Goal: Task Accomplishment & Management: Complete application form

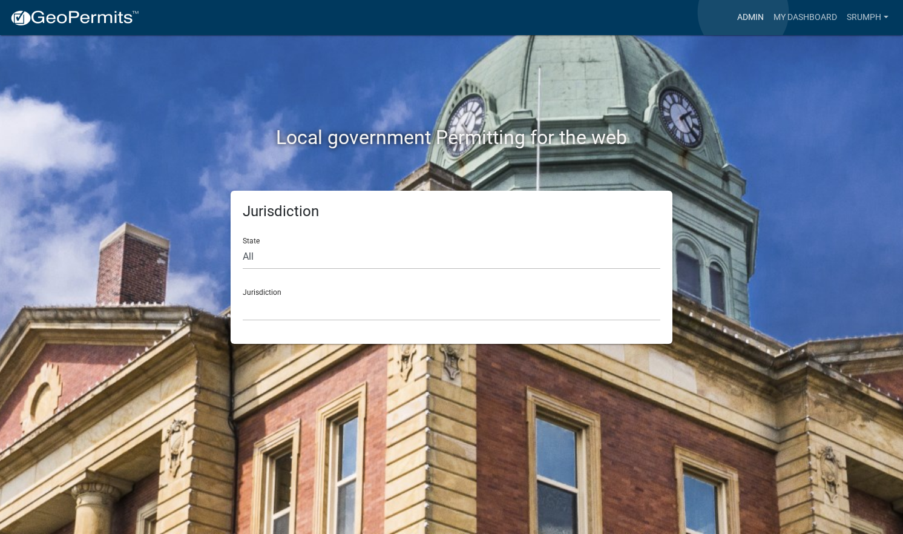
click at [743, 12] on link "Admin" at bounding box center [750, 17] width 36 height 23
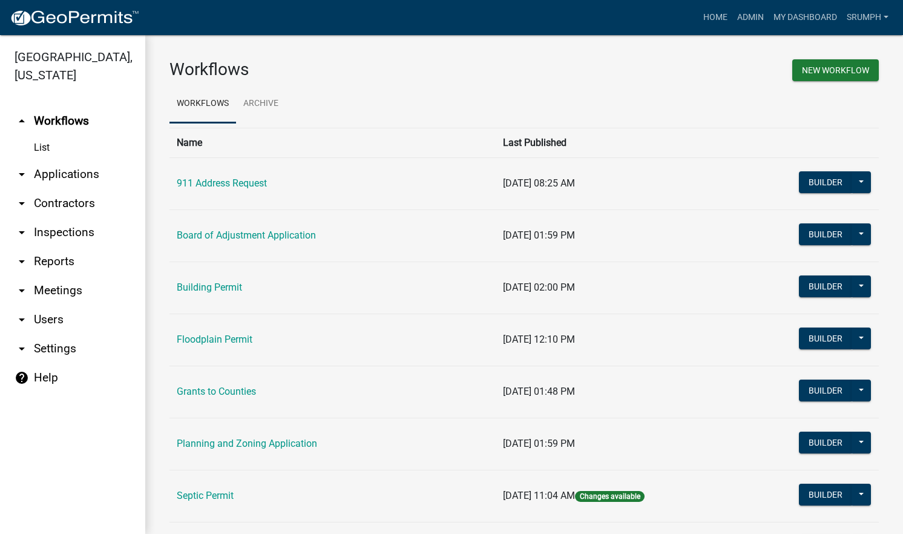
click at [80, 160] on link "arrow_drop_down Applications" at bounding box center [72, 174] width 145 height 29
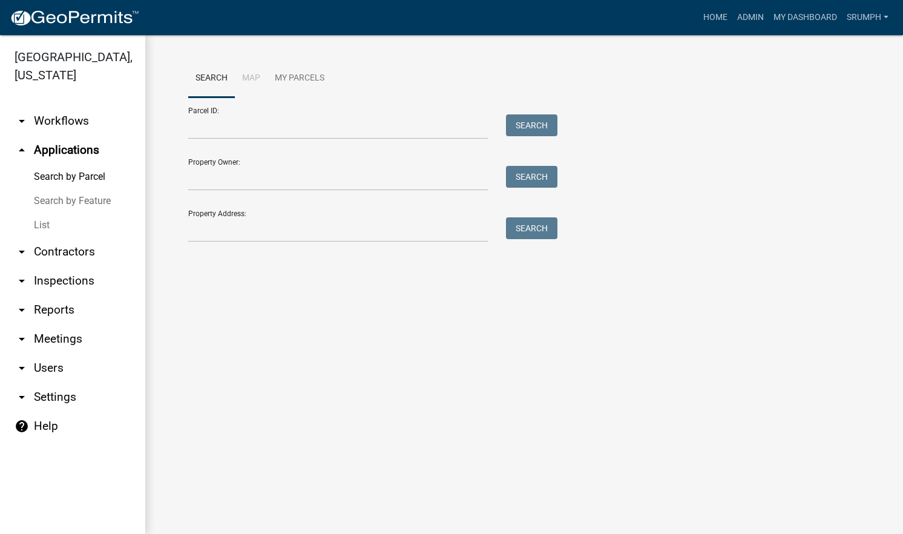
click at [44, 213] on link "List" at bounding box center [72, 225] width 145 height 24
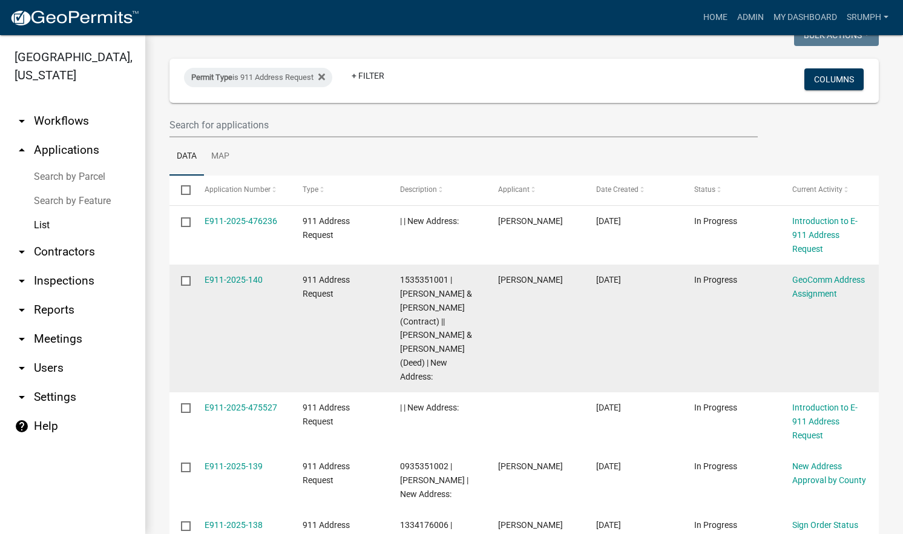
scroll to position [121, 0]
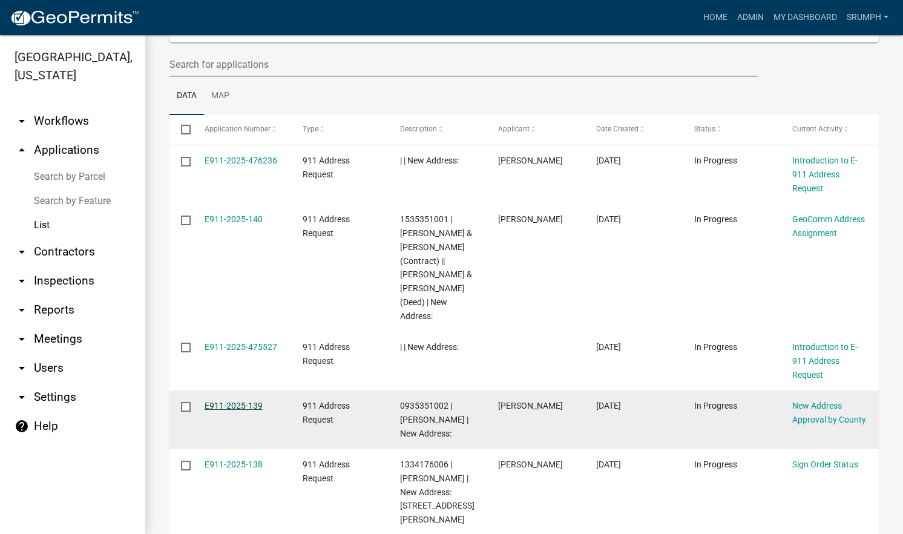
click at [243, 401] on link "E911-2025-139" at bounding box center [234, 406] width 58 height 10
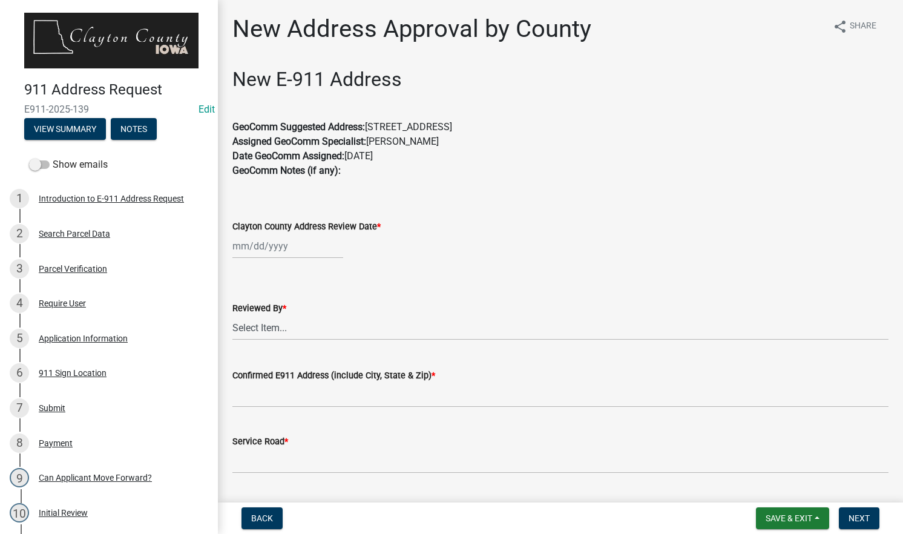
drag, startPoint x: 483, startPoint y: 127, endPoint x: 369, endPoint y: 129, distance: 114.4
click at [369, 129] on p "GeoComm Suggested Address: [STREET_ADDRESS] Assigned GeoComm Specialist: [PERSO…" at bounding box center [560, 156] width 656 height 73
drag, startPoint x: 369, startPoint y: 128, endPoint x: 381, endPoint y: 125, distance: 11.9
copy p "[STREET_ADDRESS]"
click at [317, 251] on div at bounding box center [287, 246] width 111 height 25
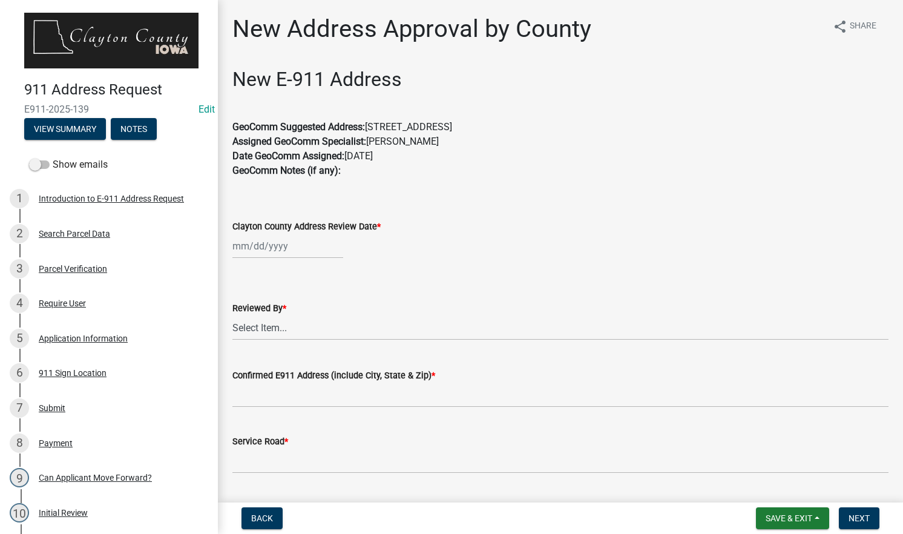
select select "9"
select select "2025"
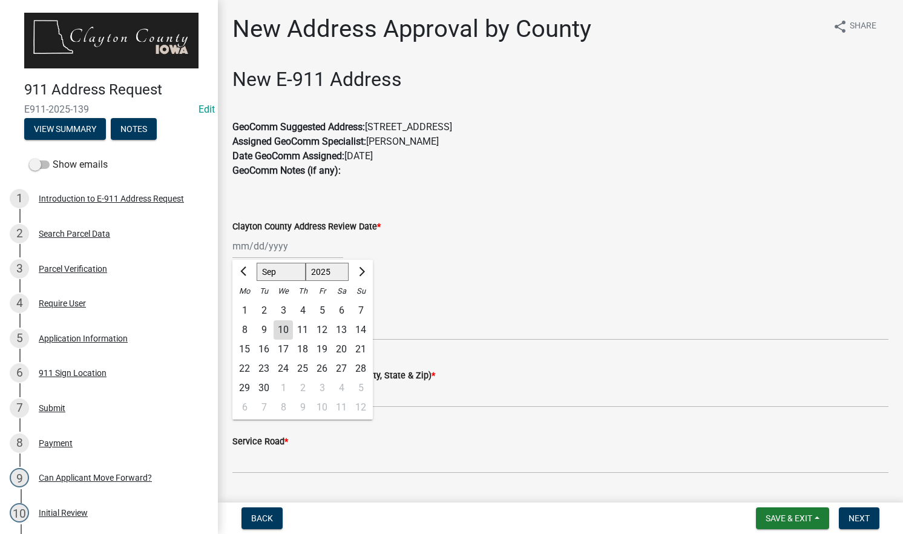
click at [284, 330] on div "10" at bounding box center [283, 329] width 19 height 19
type input "[DATE]"
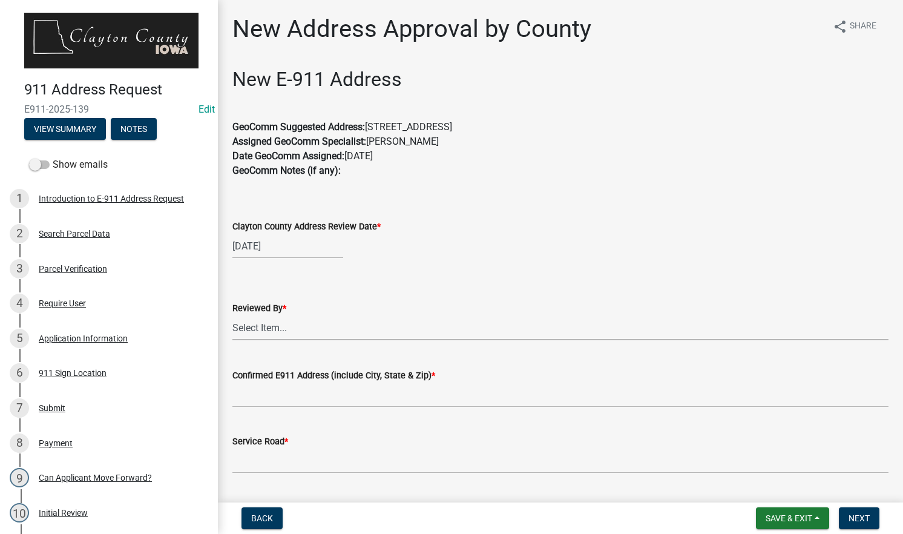
click at [291, 327] on select "Select Item... [PERSON_NAME]" at bounding box center [560, 327] width 656 height 25
click at [232, 315] on select "Select Item... [PERSON_NAME]" at bounding box center [560, 327] width 656 height 25
select select "8710e60e-9d76-42f9-b143-1f861fdefba8"
click at [288, 385] on input "Confirmed E911 Address (include City, State & Zip) *" at bounding box center [560, 395] width 656 height 25
paste input "[STREET_ADDRESS]"
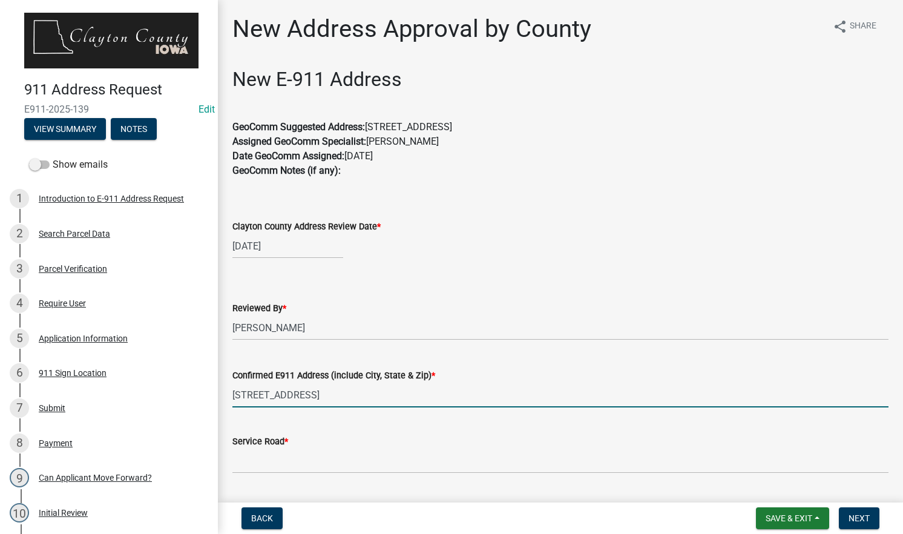
type input "[STREET_ADDRESS]"
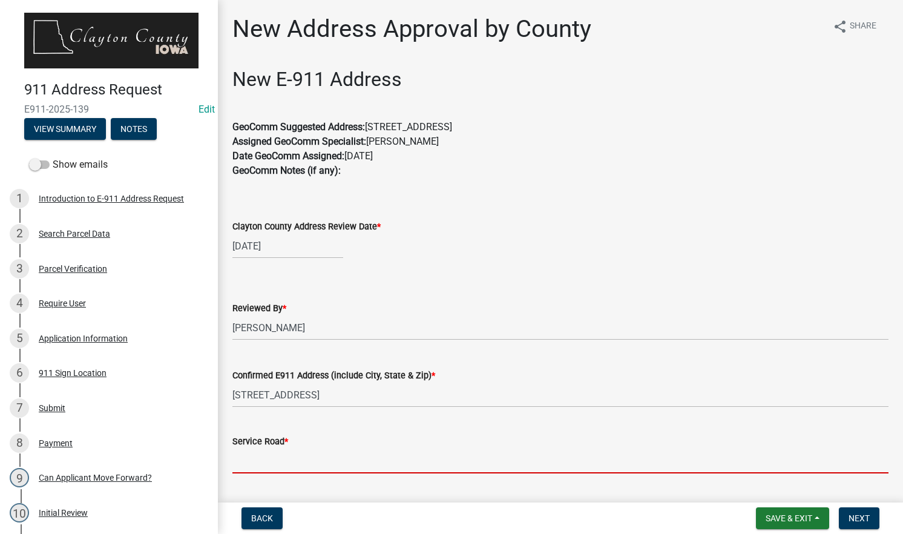
click at [321, 455] on input "Service Road *" at bounding box center [560, 461] width 656 height 25
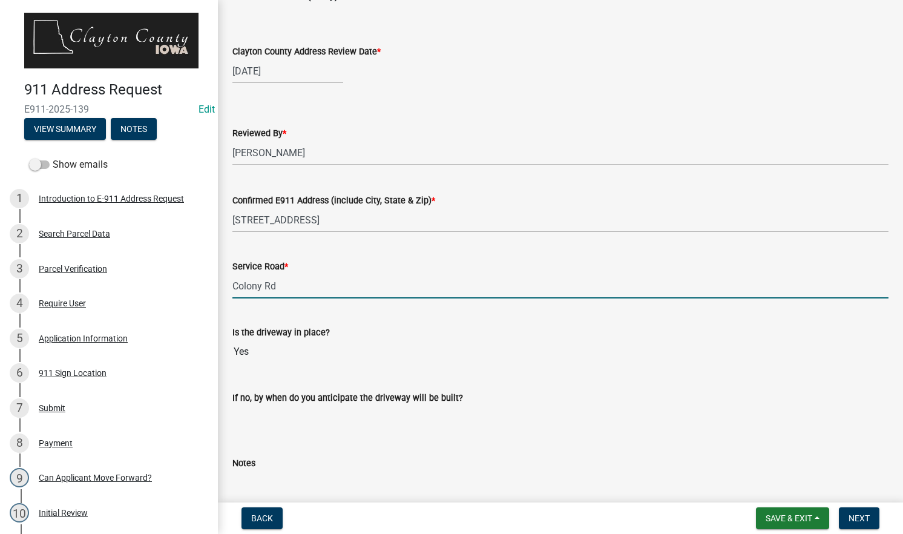
scroll to position [242, 0]
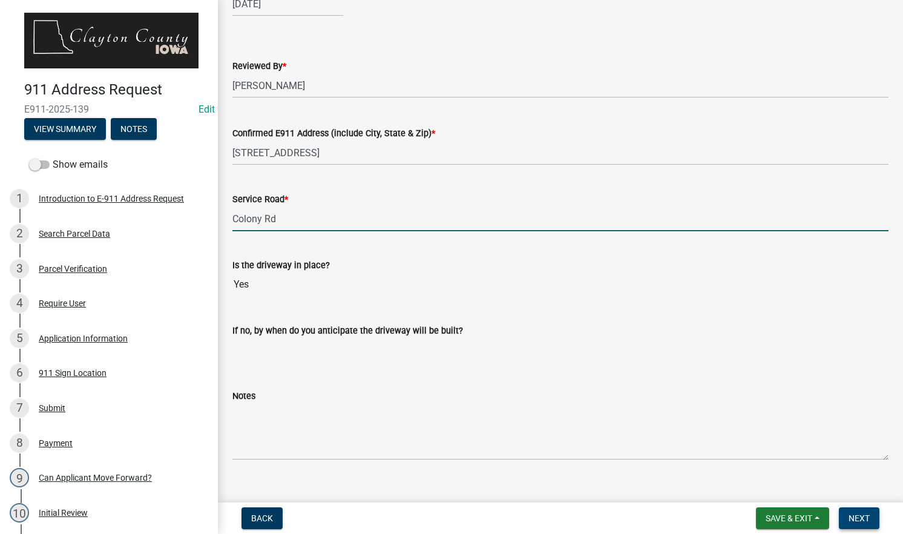
type input "Colony Rd"
click at [865, 513] on span "Next" at bounding box center [859, 518] width 21 height 10
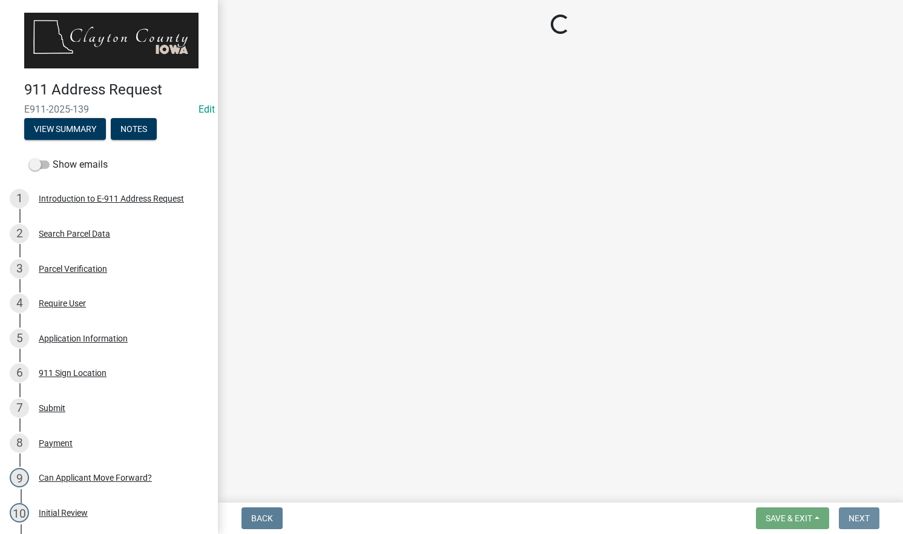
scroll to position [0, 0]
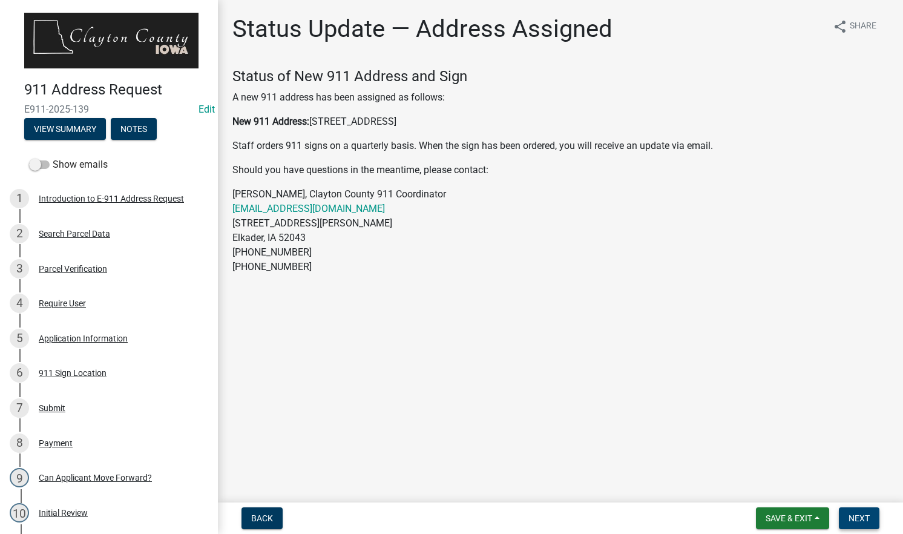
click at [859, 517] on span "Next" at bounding box center [859, 518] width 21 height 10
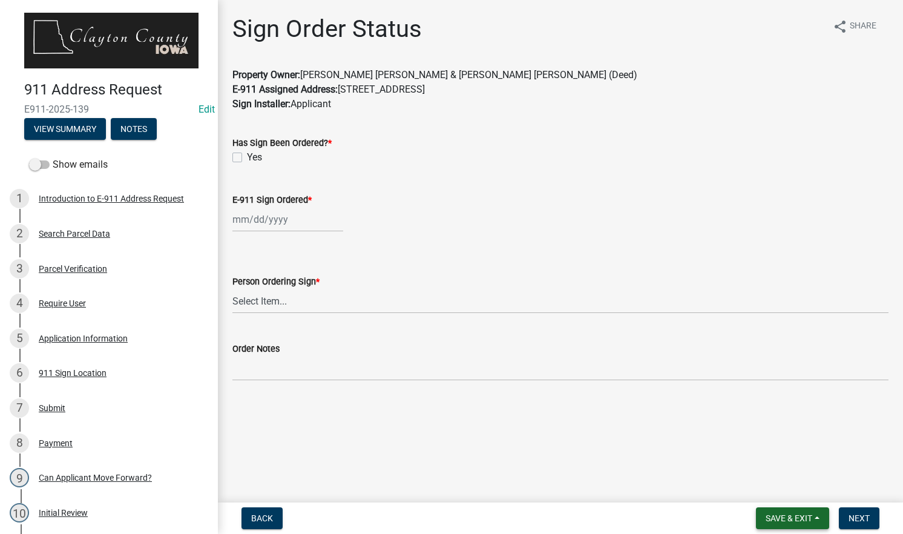
click at [778, 515] on span "Save & Exit" at bounding box center [789, 518] width 47 height 10
click at [778, 481] on button "Save & Exit" at bounding box center [780, 486] width 97 height 29
